Goal: Task Accomplishment & Management: Manage account settings

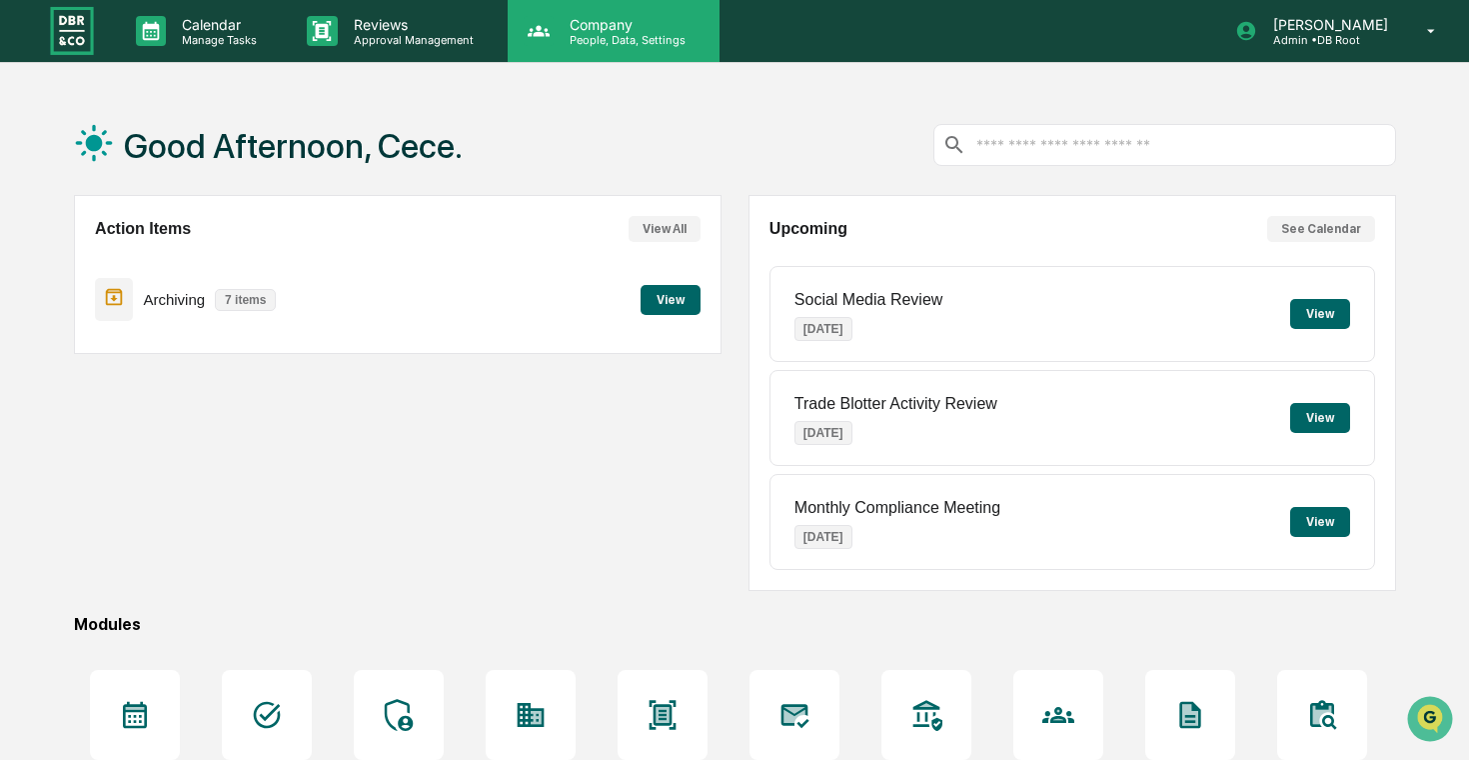
click at [627, 44] on p "People, Data, Settings" at bounding box center [625, 40] width 142 height 14
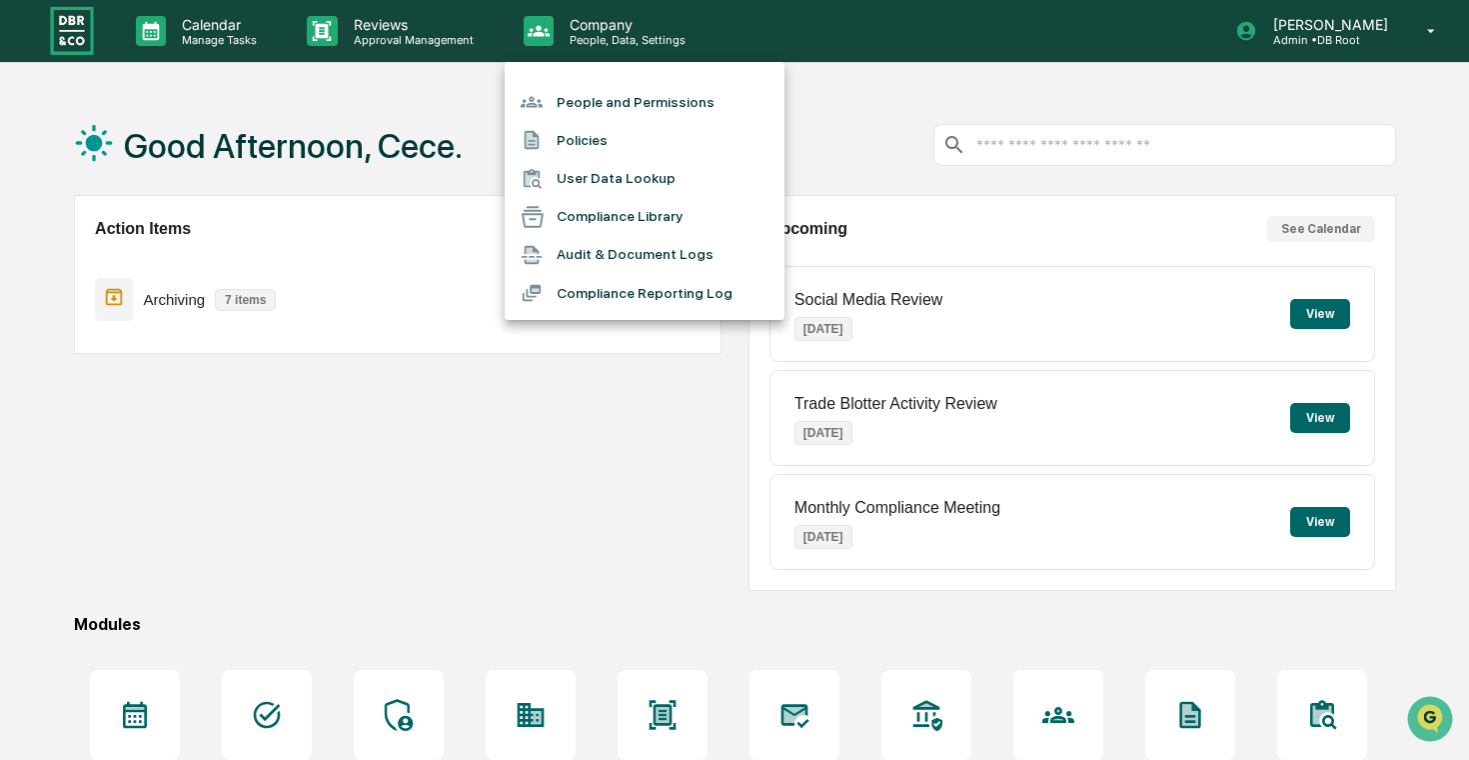
click at [684, 96] on li "People and Permissions" at bounding box center [645, 102] width 280 height 38
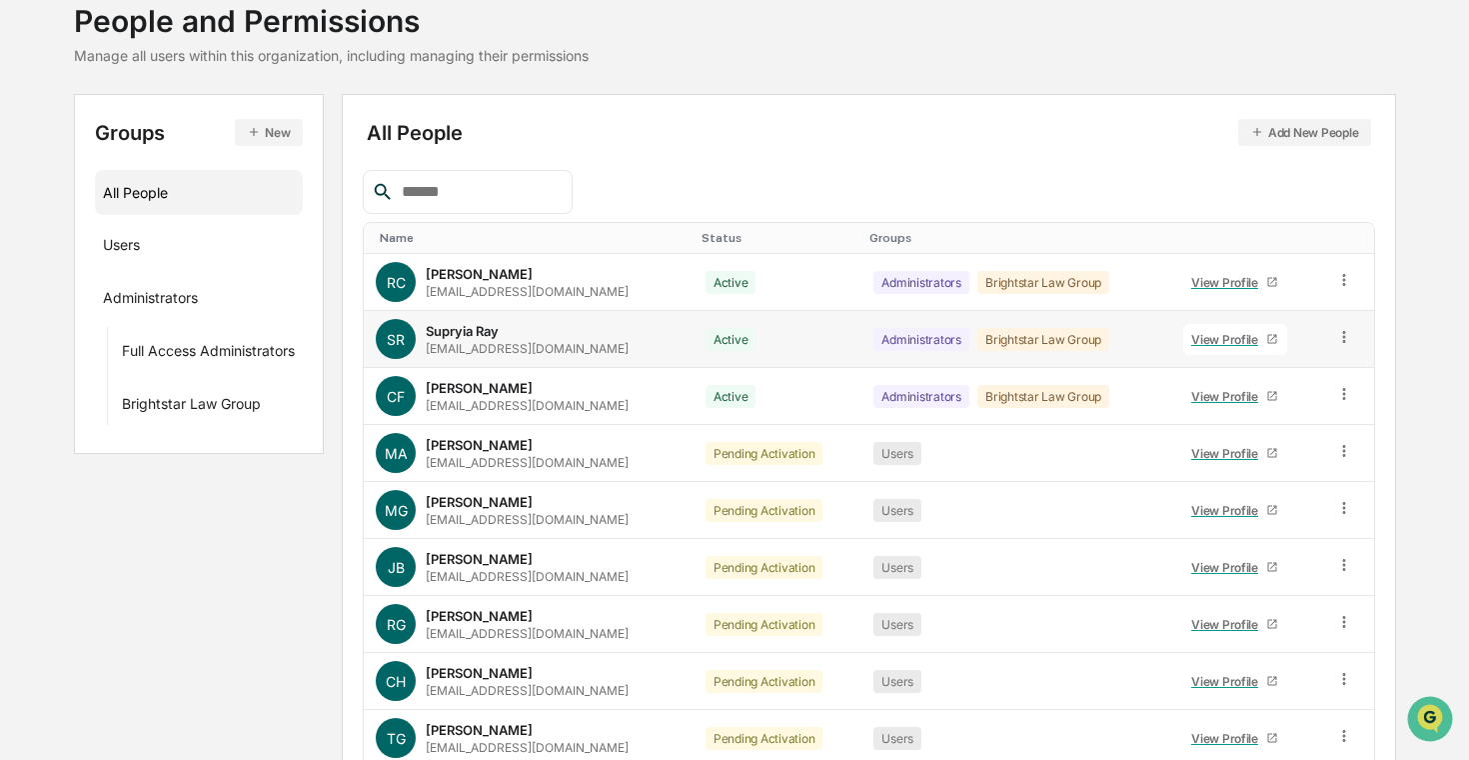
scroll to position [137, 0]
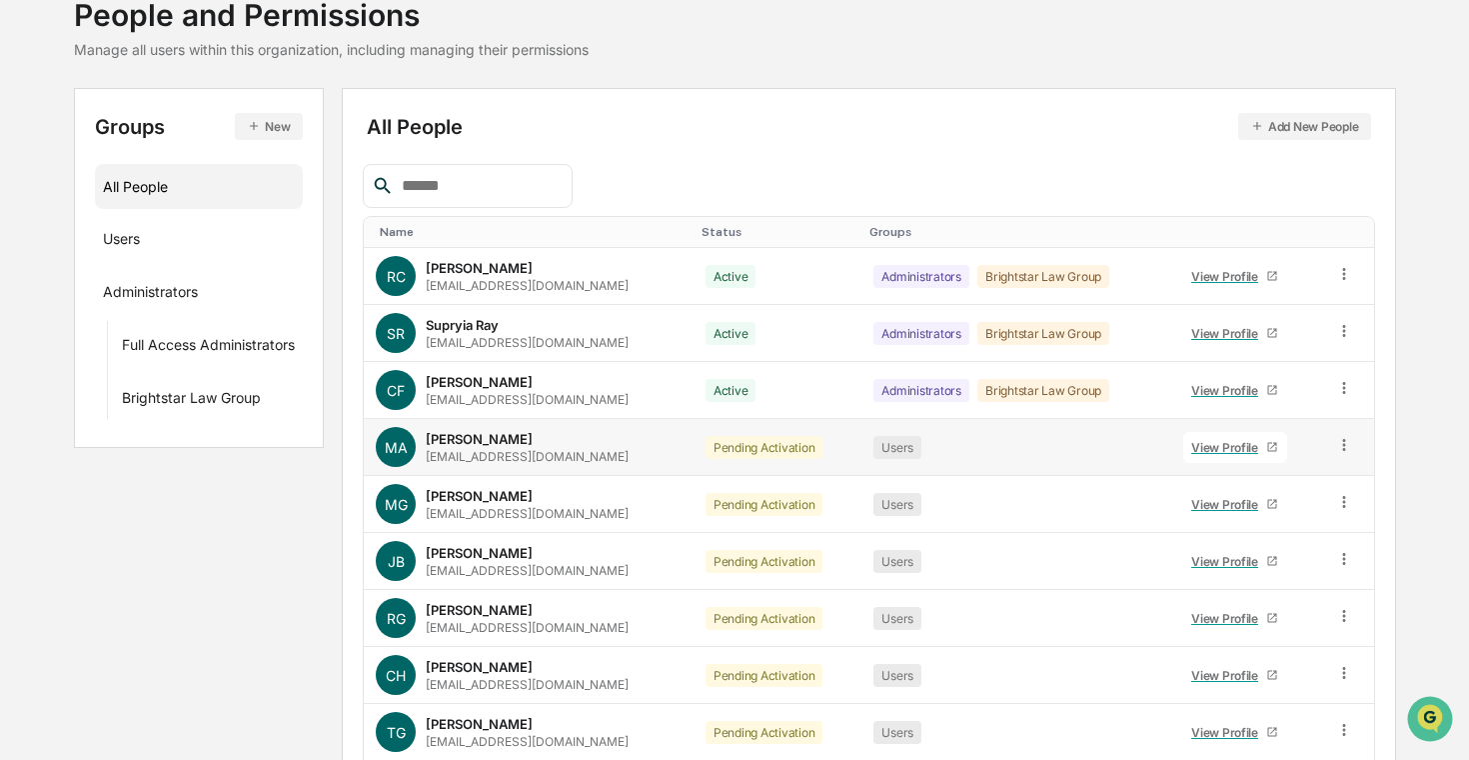
click at [1343, 440] on icon at bounding box center [1344, 445] width 3 height 12
click at [1266, 508] on div "Change Status" at bounding box center [1254, 518] width 166 height 24
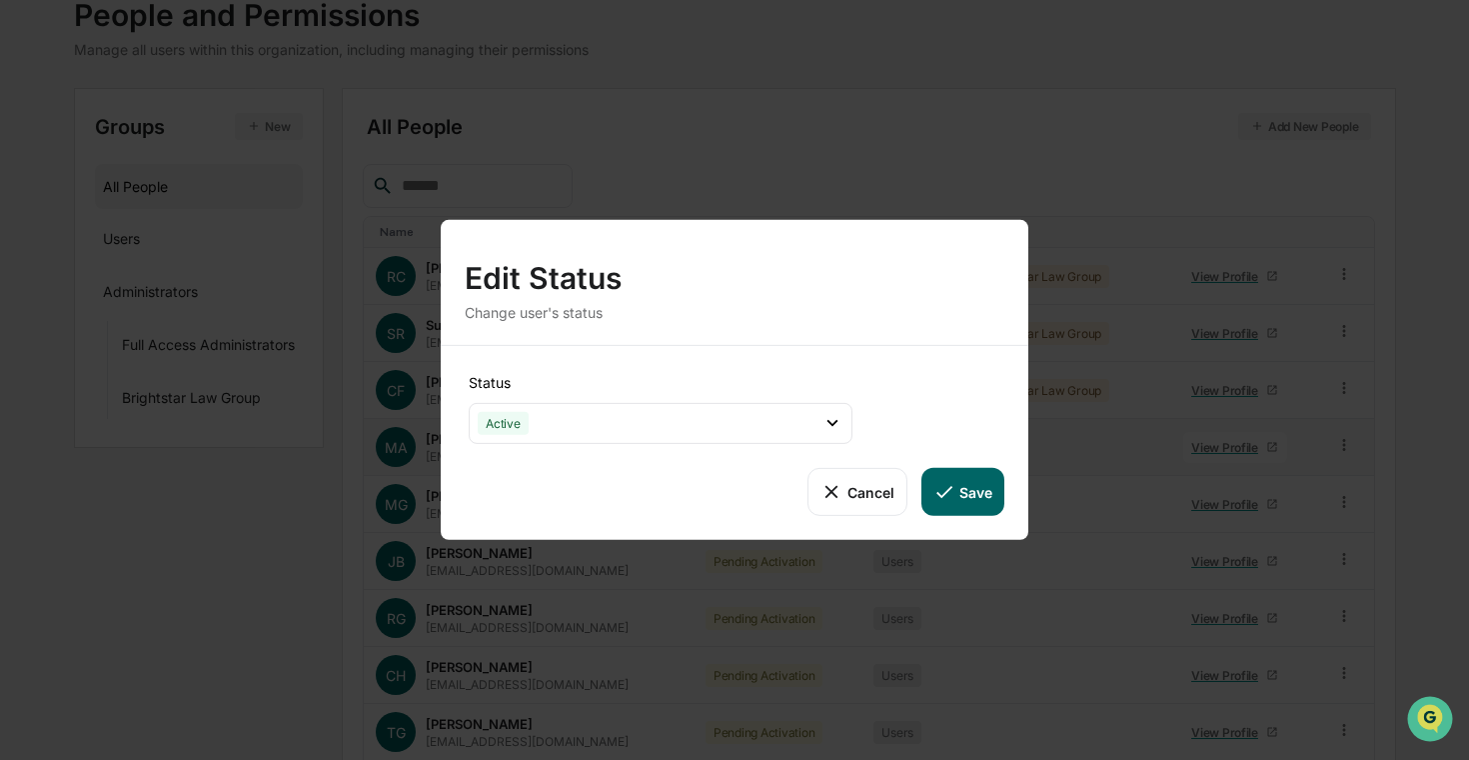
click at [967, 513] on button "Save" at bounding box center [963, 492] width 83 height 48
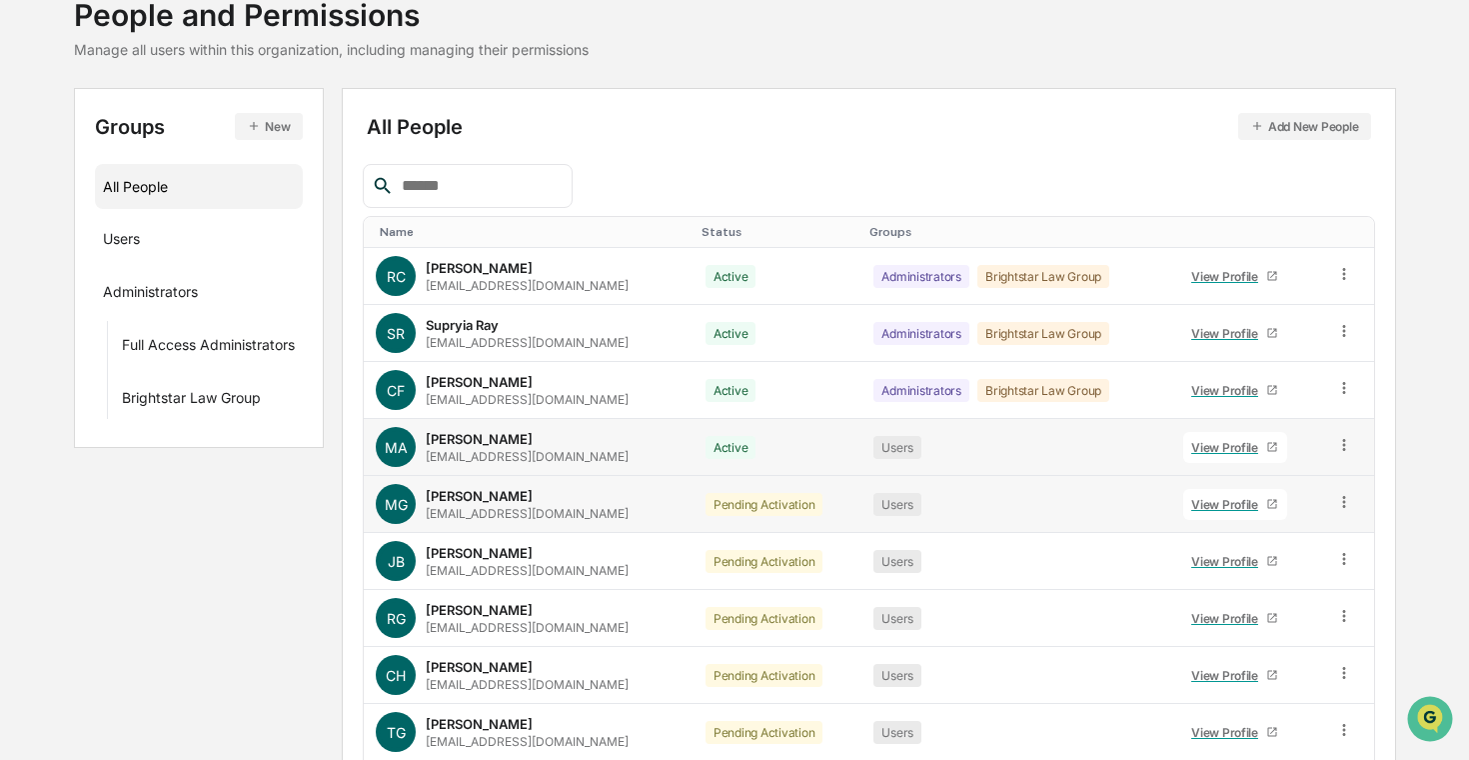
click at [1345, 498] on icon at bounding box center [1344, 502] width 19 height 19
click at [1293, 573] on div "Change Status" at bounding box center [1254, 575] width 166 height 24
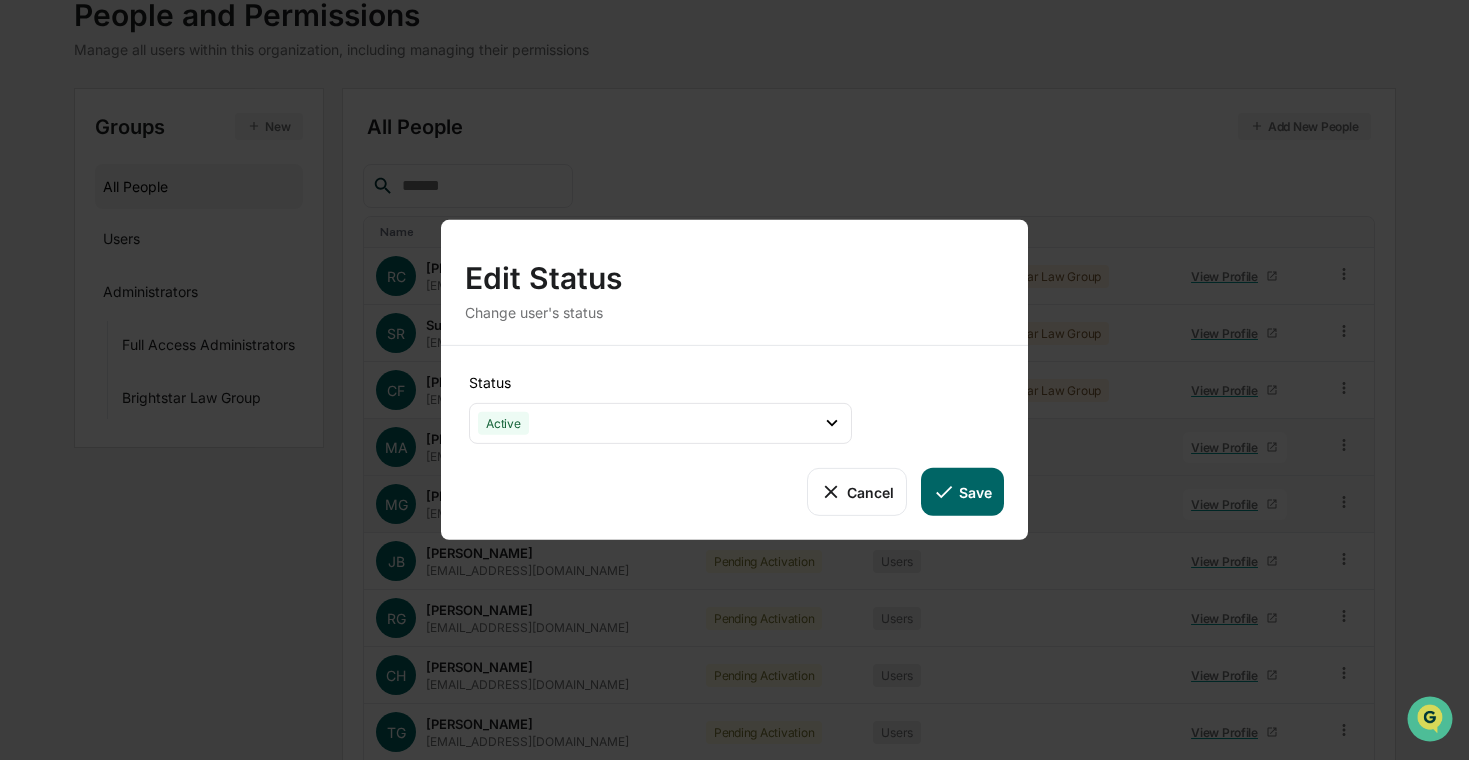
click at [982, 508] on button "Save" at bounding box center [963, 492] width 83 height 48
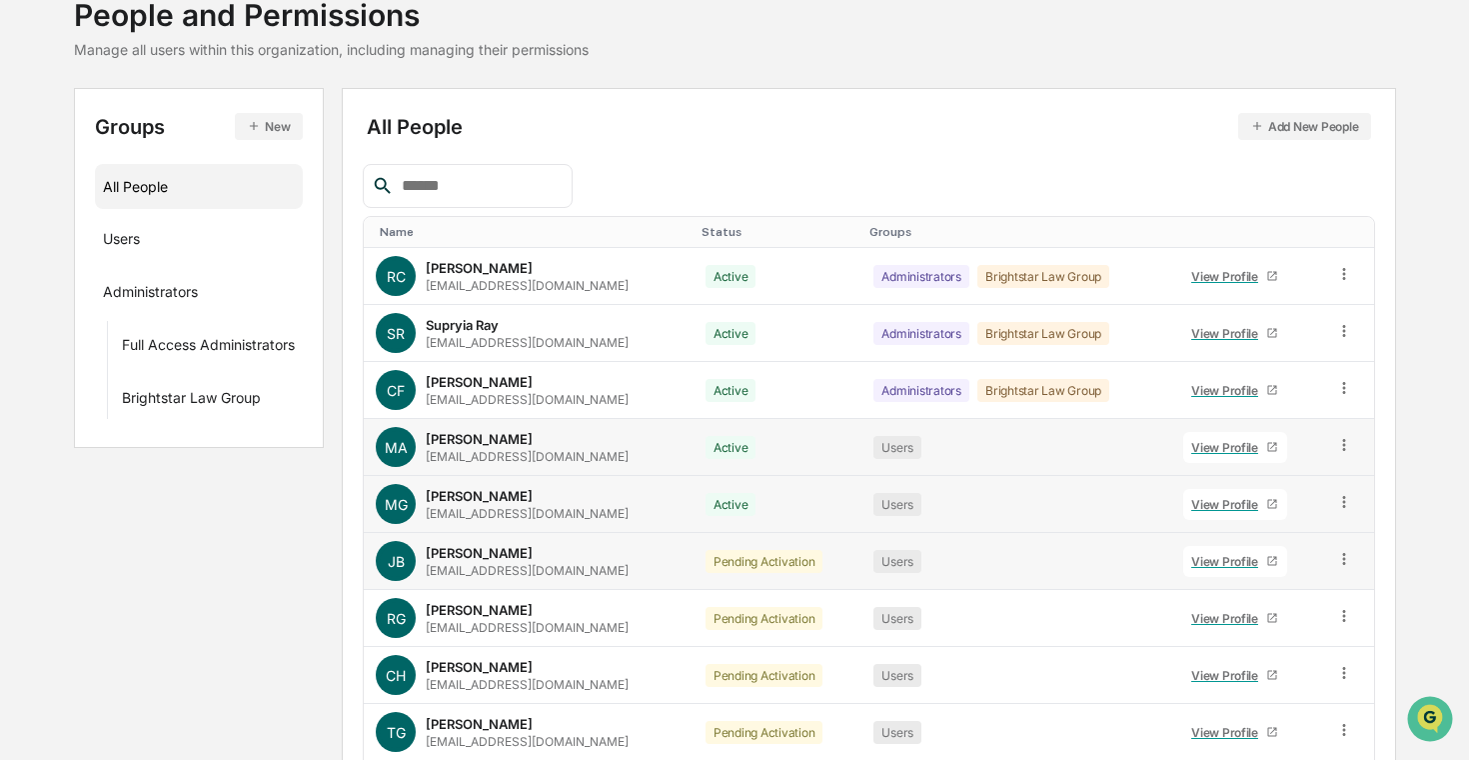
click at [1339, 562] on icon at bounding box center [1344, 559] width 19 height 19
click at [1276, 626] on div "Change Status" at bounding box center [1254, 632] width 166 height 24
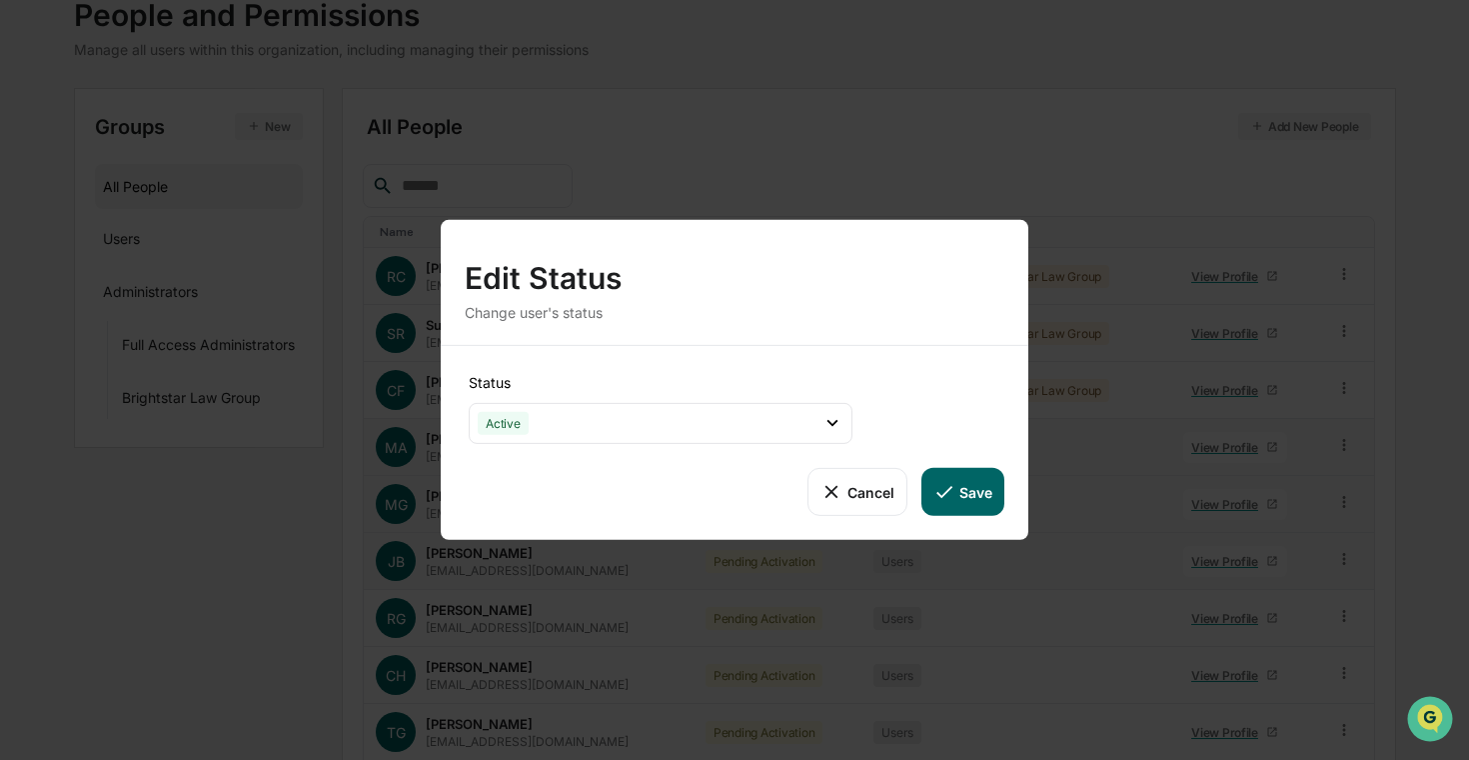
click at [964, 480] on button "Save" at bounding box center [963, 492] width 83 height 48
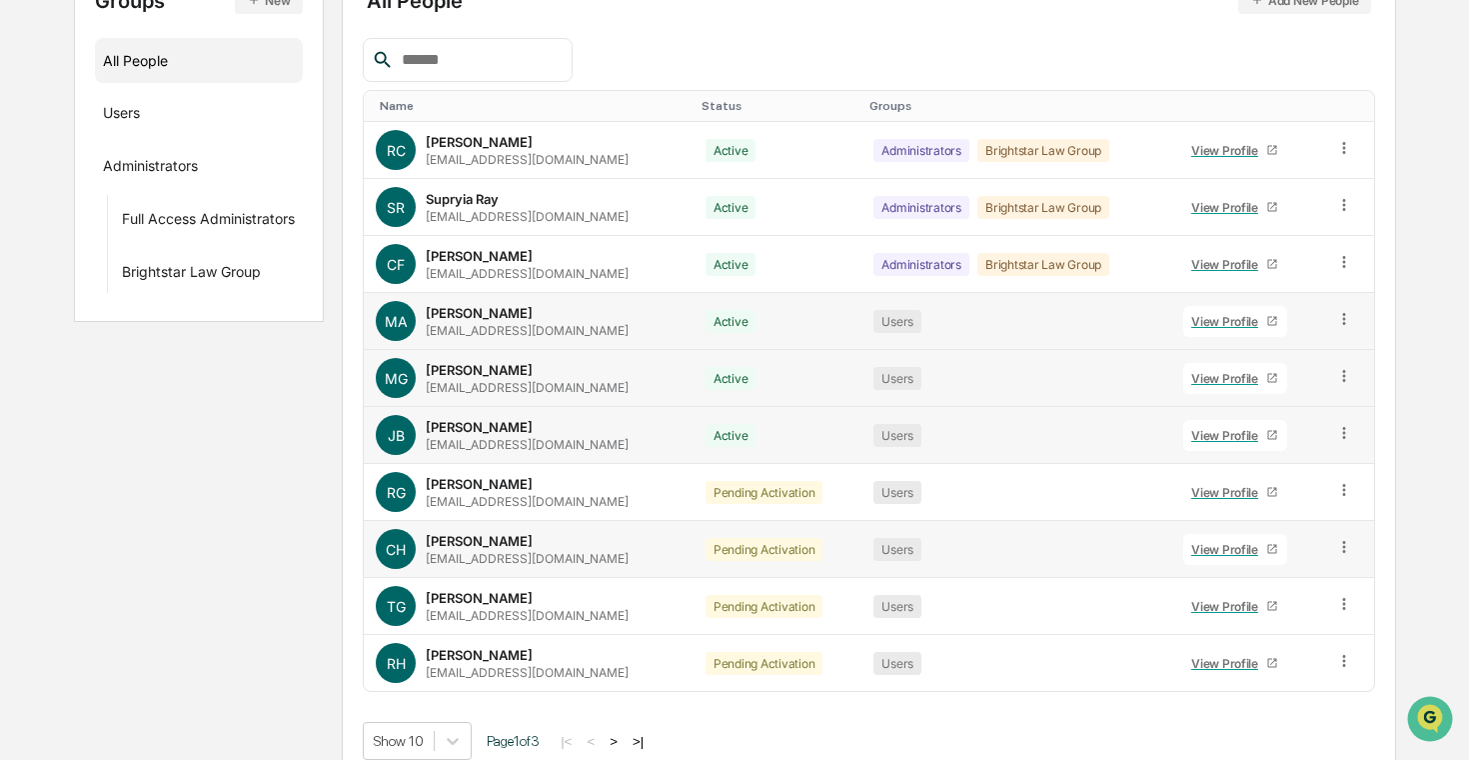
scroll to position [270, 0]
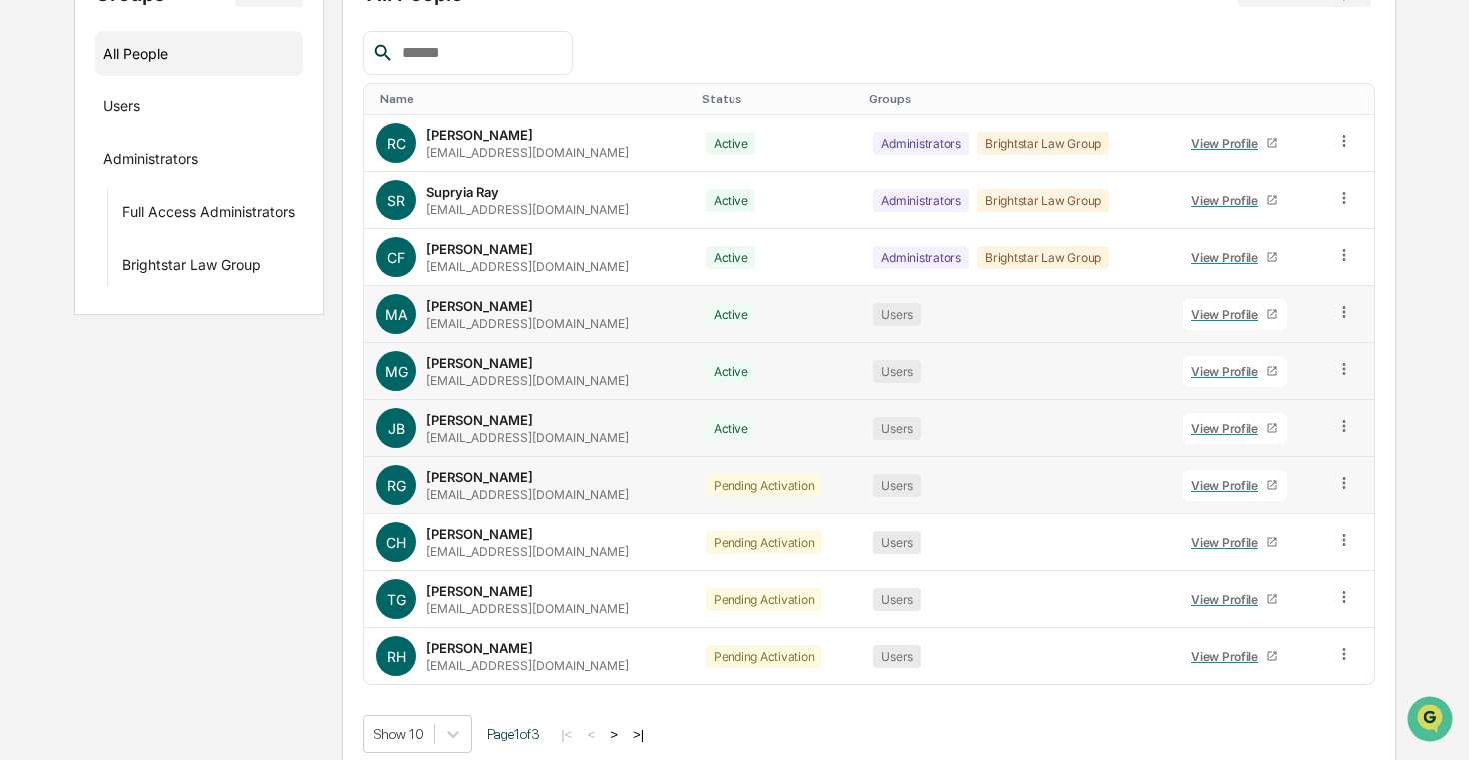
click at [1341, 476] on icon at bounding box center [1344, 483] width 19 height 19
click at [1268, 556] on div "Change Status" at bounding box center [1254, 556] width 166 height 24
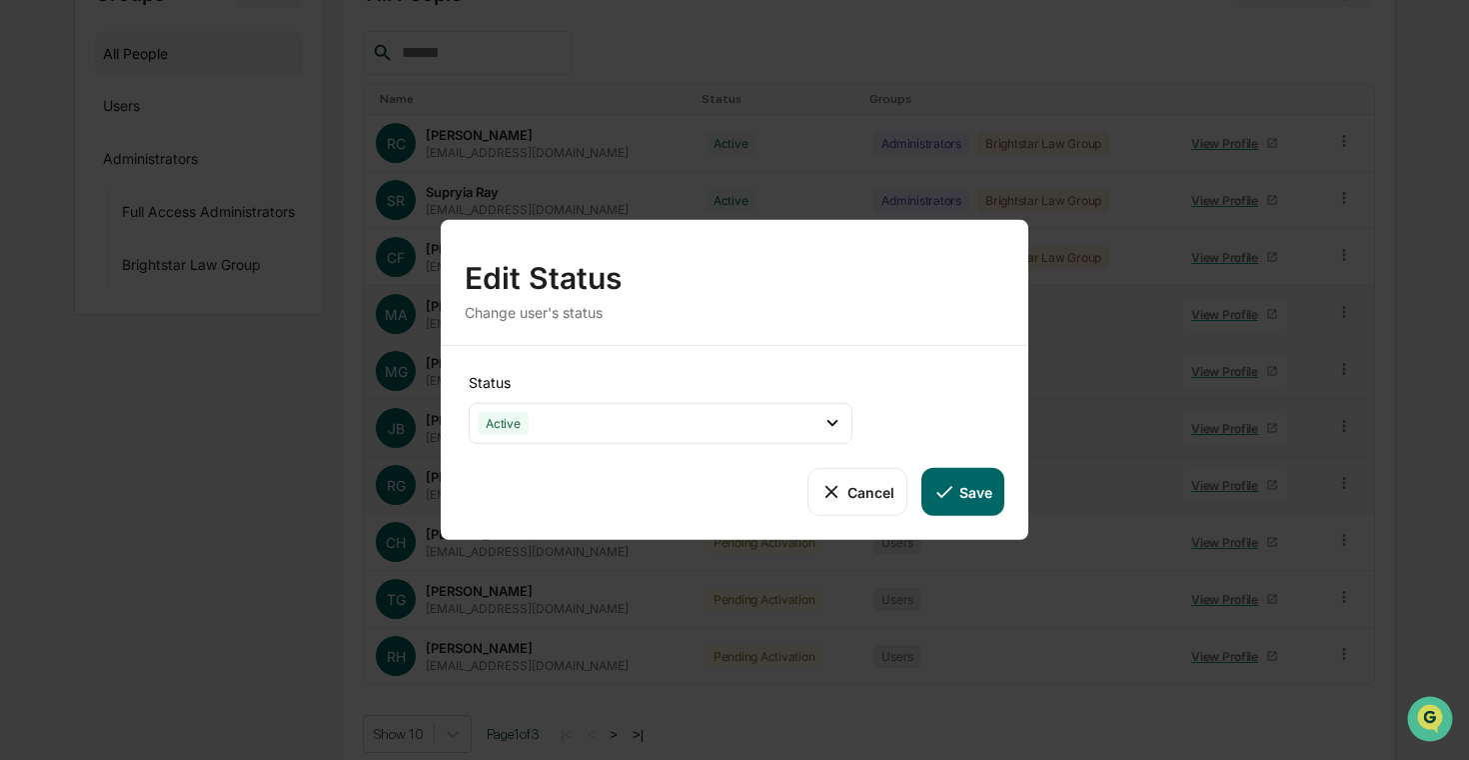
click at [987, 495] on button "Save" at bounding box center [963, 492] width 83 height 48
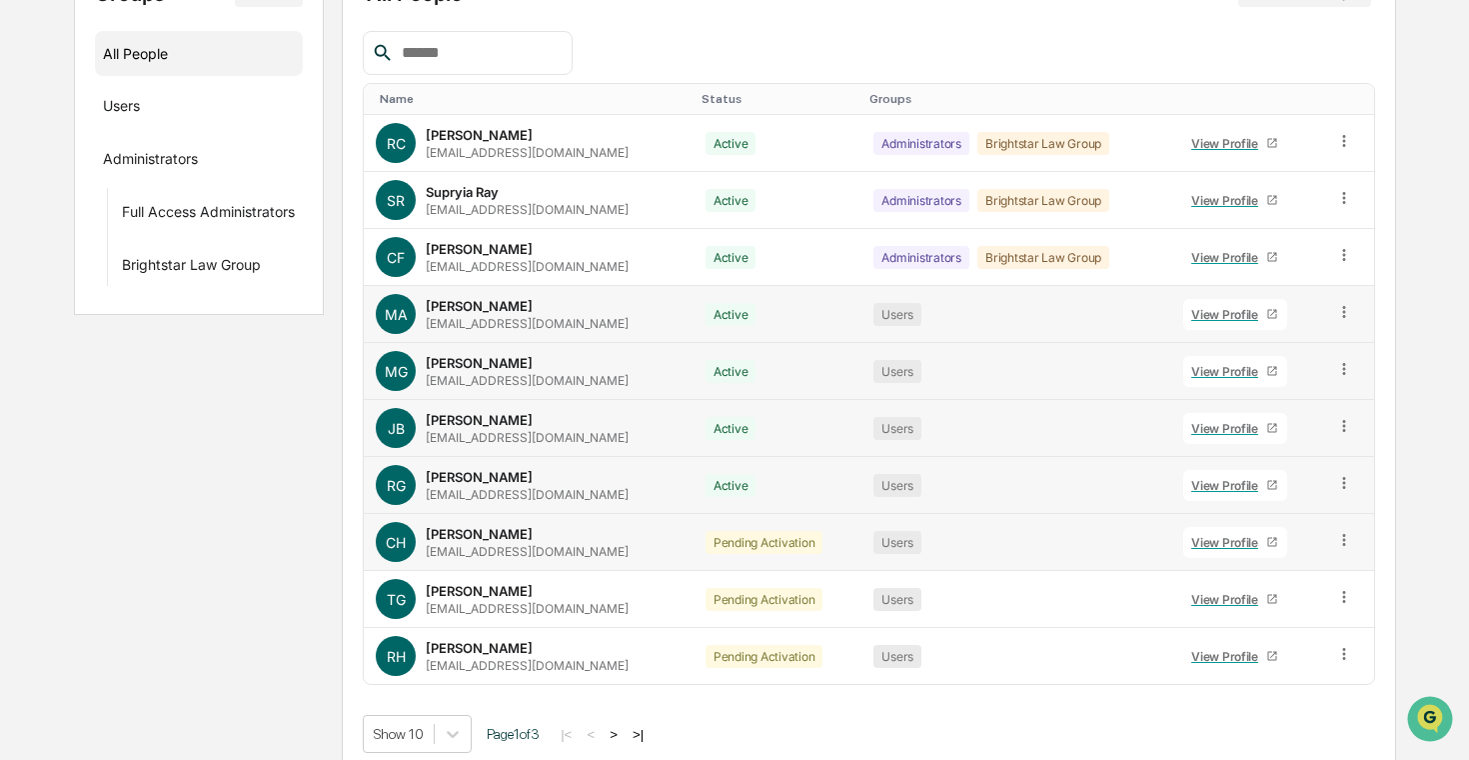
click at [1343, 541] on icon at bounding box center [1344, 540] width 3 height 12
click at [1256, 617] on div "Change Status" at bounding box center [1254, 613] width 166 height 24
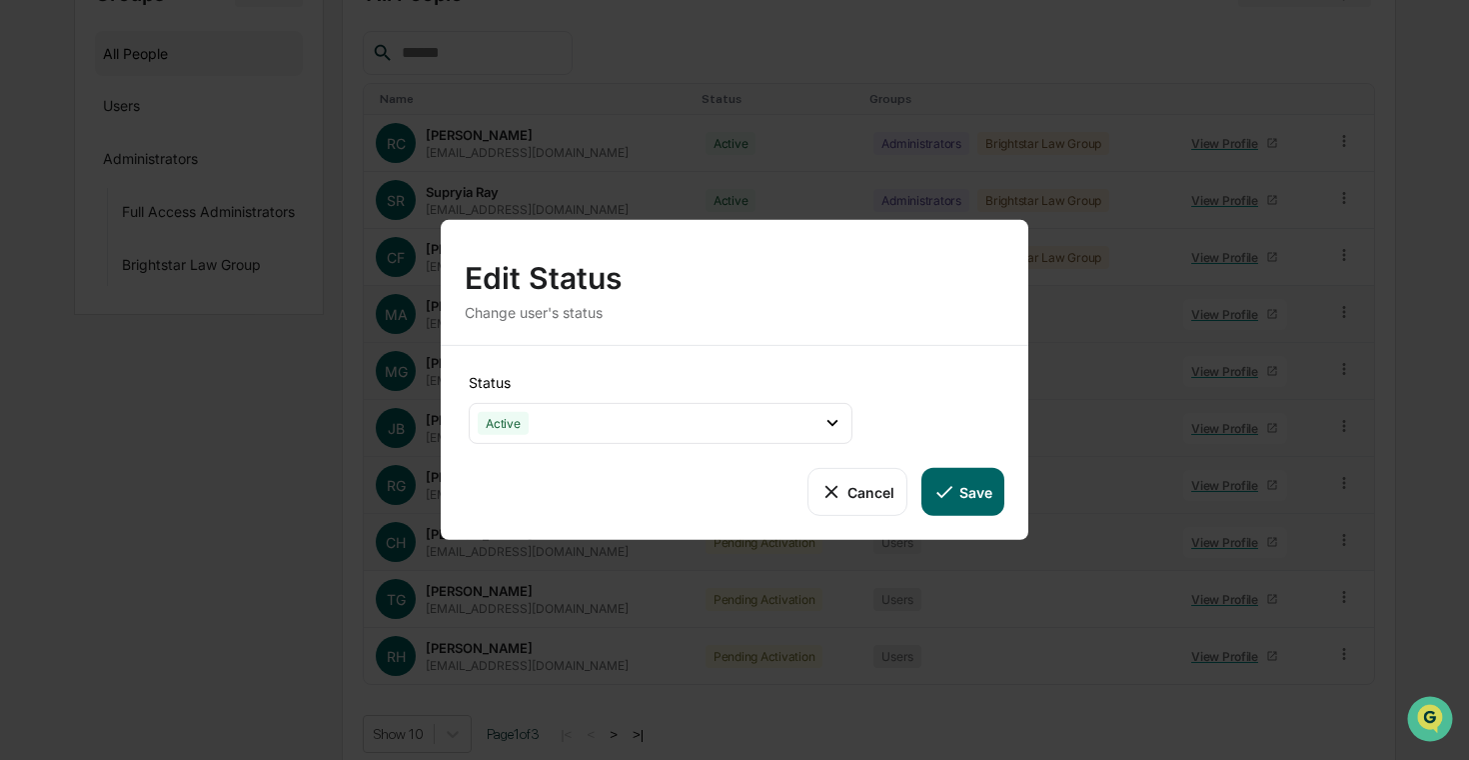
click at [935, 491] on icon at bounding box center [945, 492] width 22 height 22
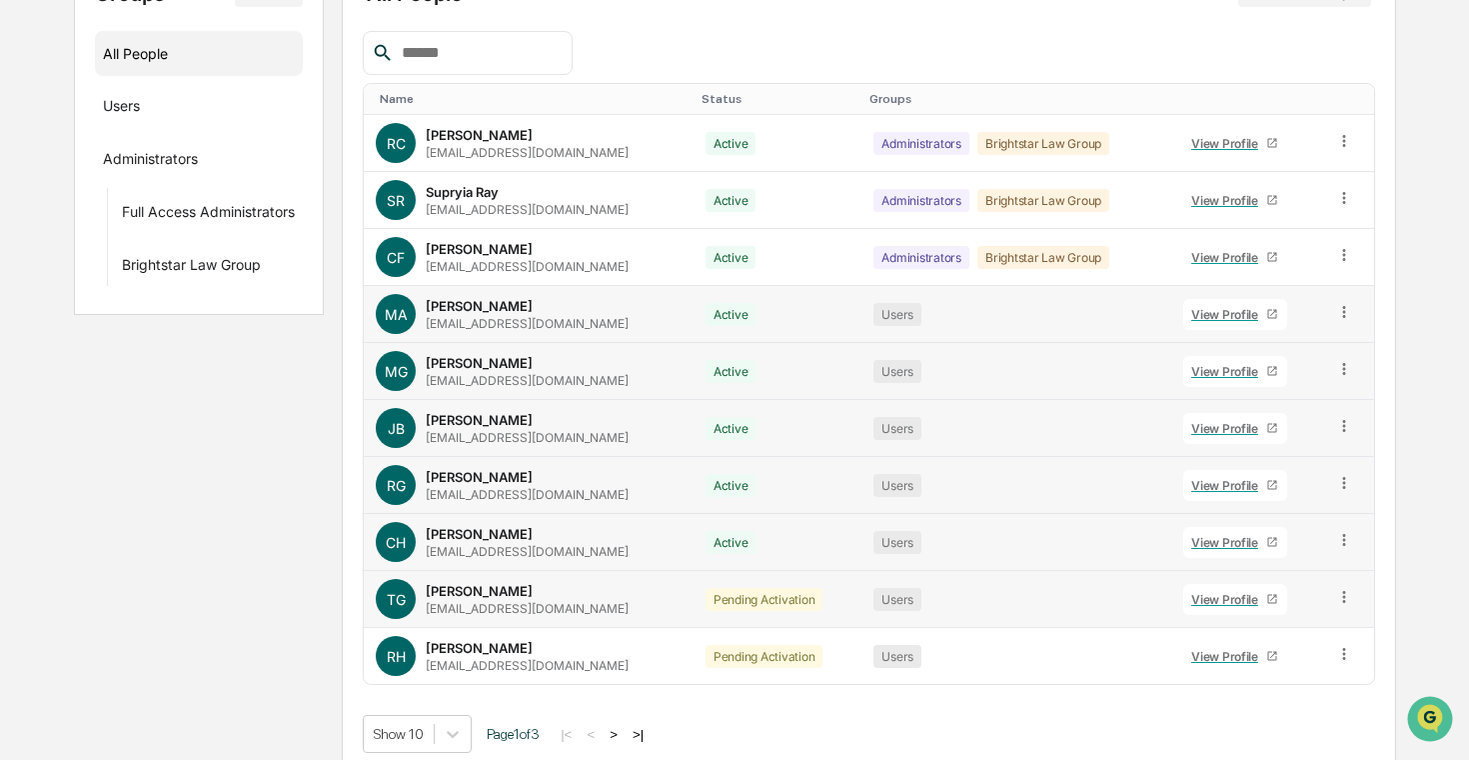
click at [1340, 589] on icon at bounding box center [1344, 597] width 19 height 19
click at [1242, 658] on div "Change Status" at bounding box center [1254, 670] width 166 height 24
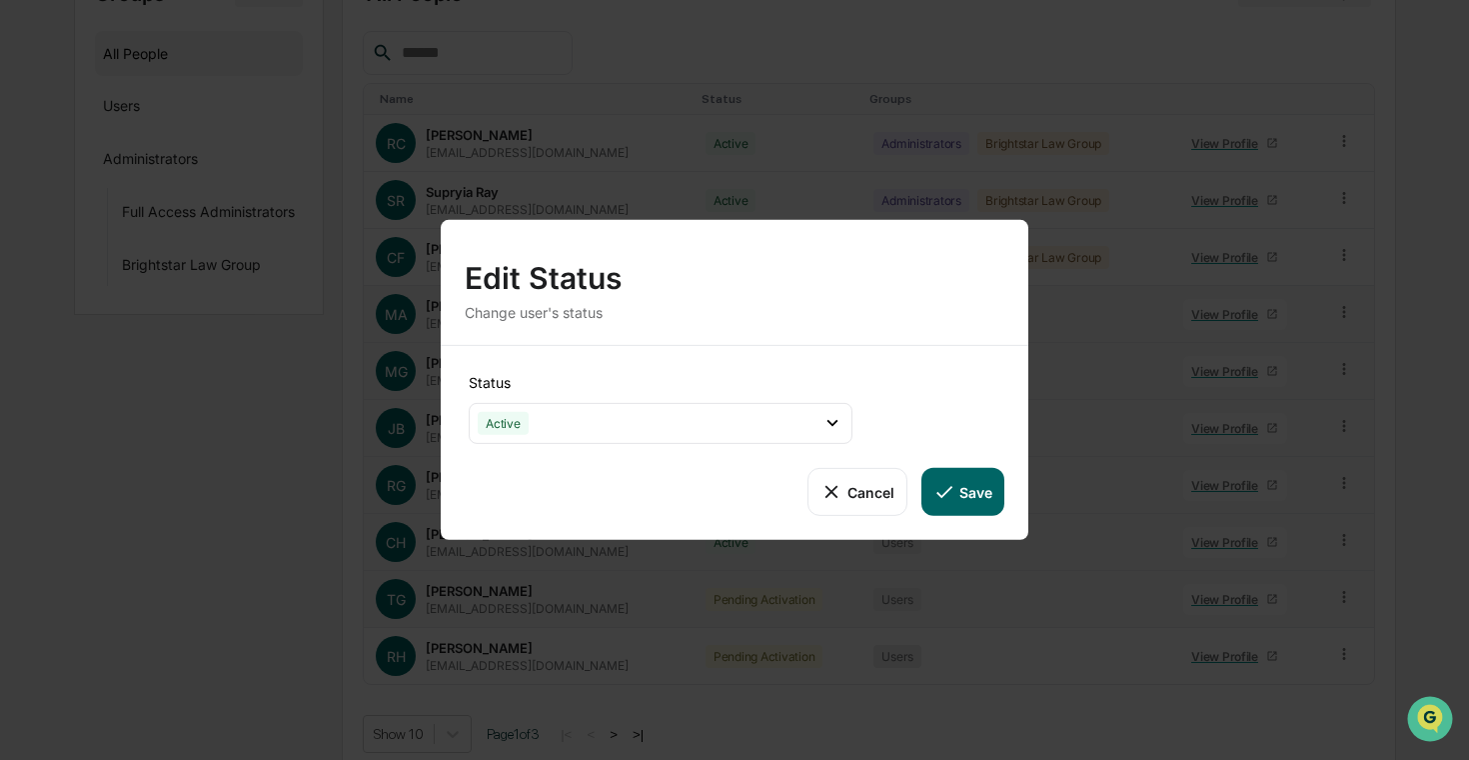
click at [964, 472] on button "Save" at bounding box center [963, 492] width 83 height 48
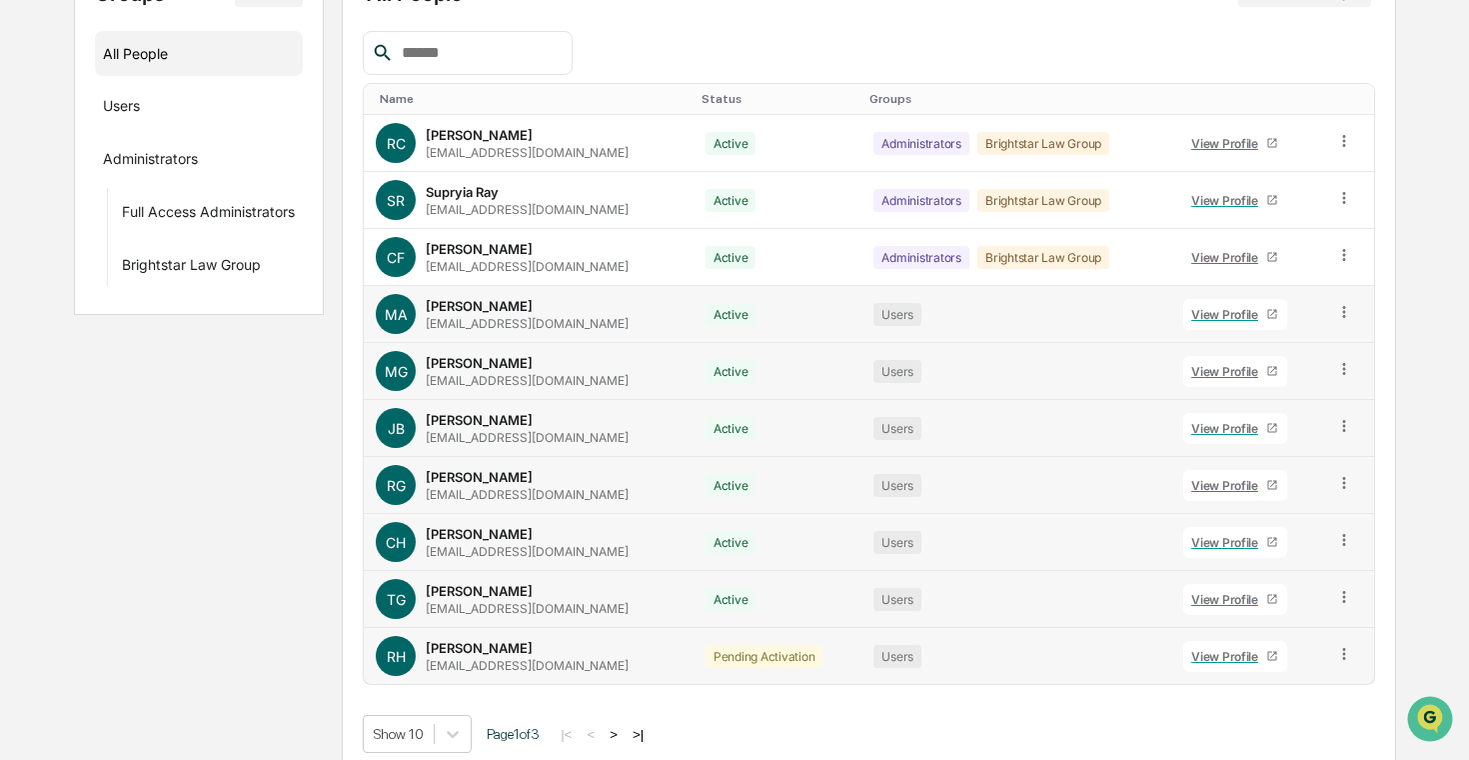
click at [1349, 650] on icon at bounding box center [1344, 654] width 19 height 19
click at [1276, 721] on div "Change Status" at bounding box center [1254, 727] width 166 height 24
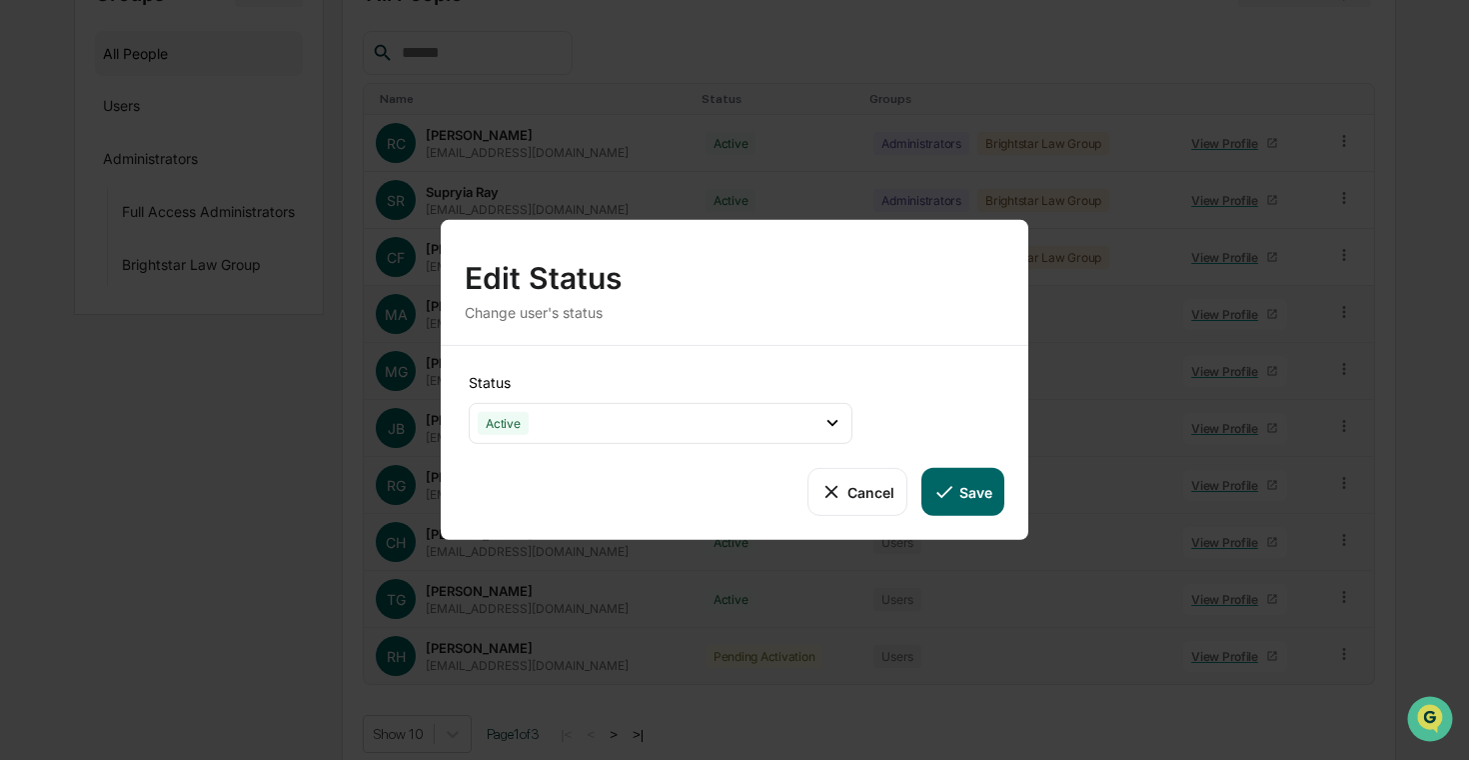
click at [948, 479] on button "Save" at bounding box center [963, 492] width 83 height 48
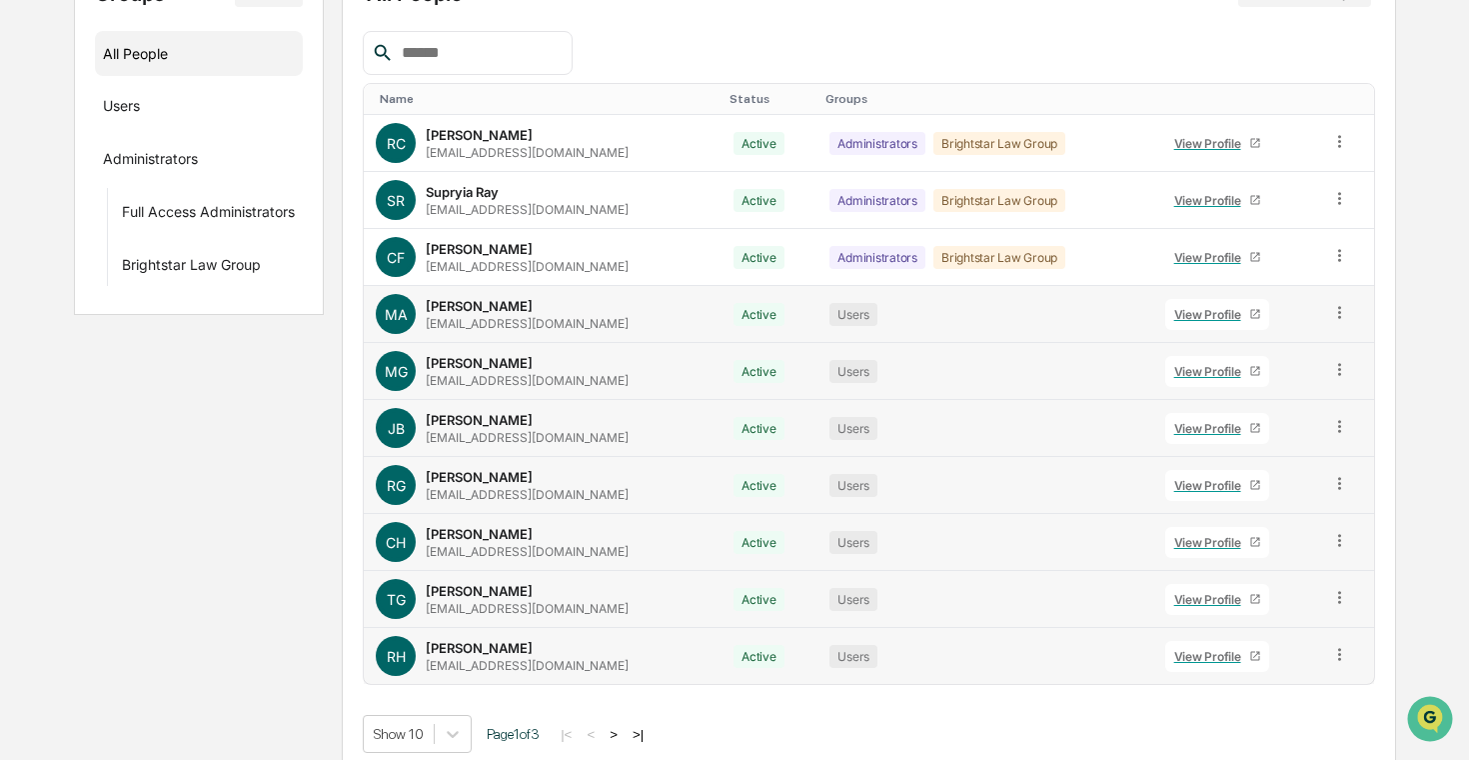
scroll to position [0, 0]
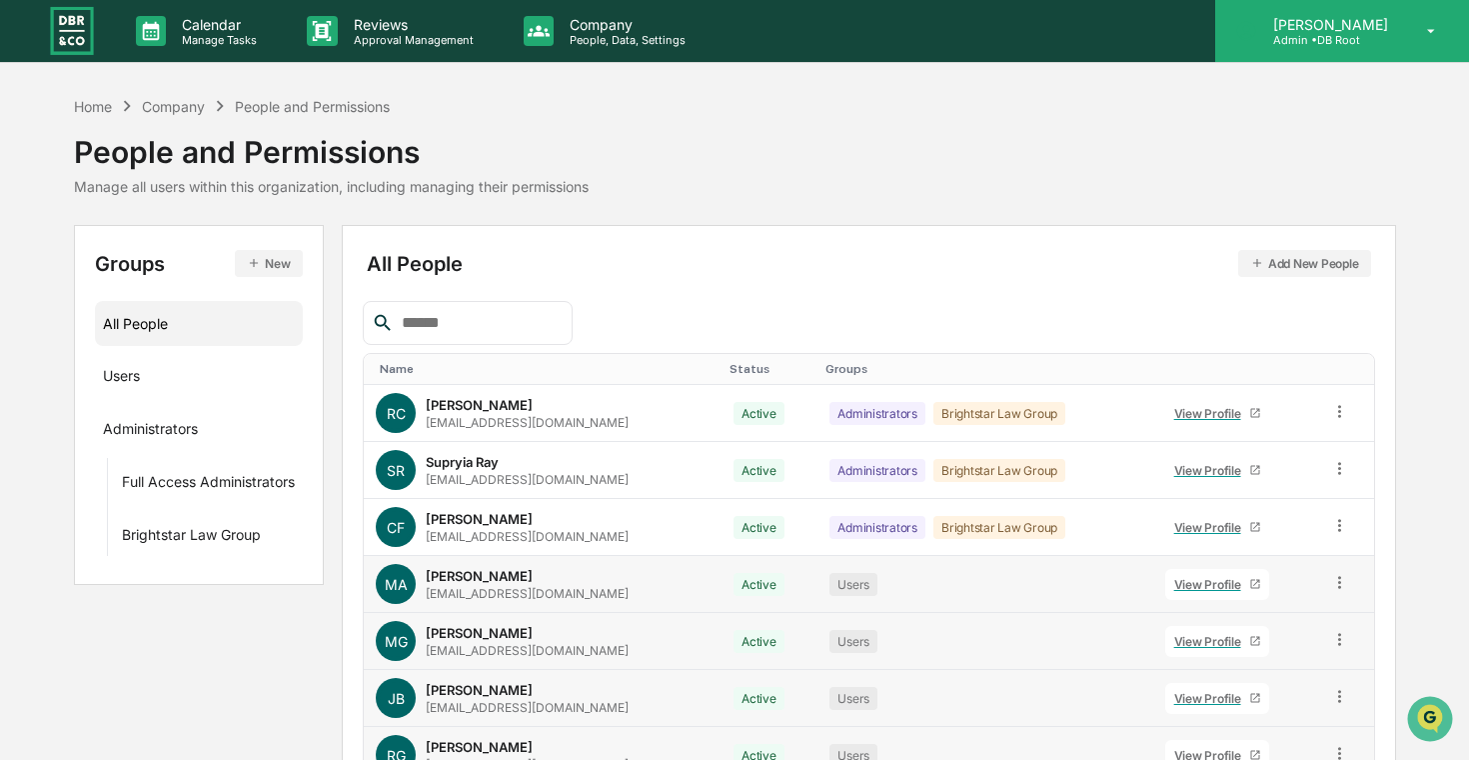
click at [1274, 44] on div "[PERSON_NAME] Admin • DB Root" at bounding box center [1342, 31] width 254 height 62
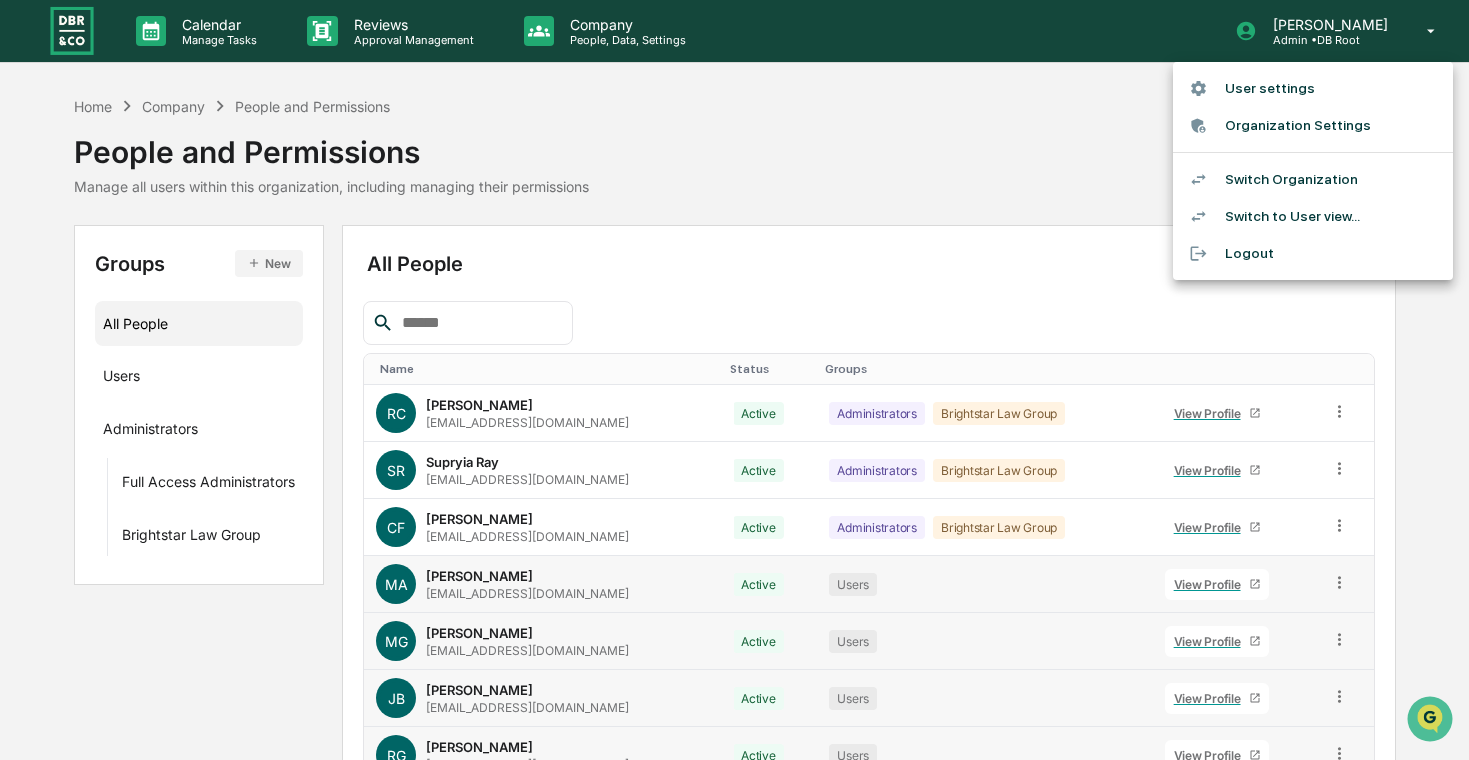
click at [1253, 183] on li "Switch Organization" at bounding box center [1313, 179] width 280 height 37
